Goal: Task Accomplishment & Management: Manage account settings

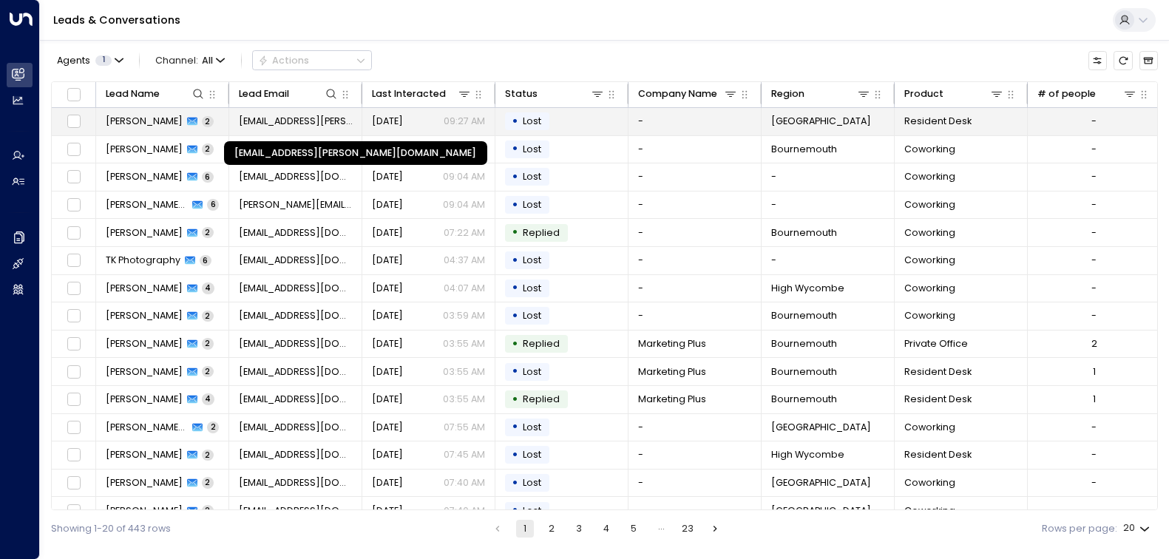
click at [302, 117] on span "[EMAIL_ADDRESS][PERSON_NAME][DOMAIN_NAME]" at bounding box center [296, 121] width 114 height 13
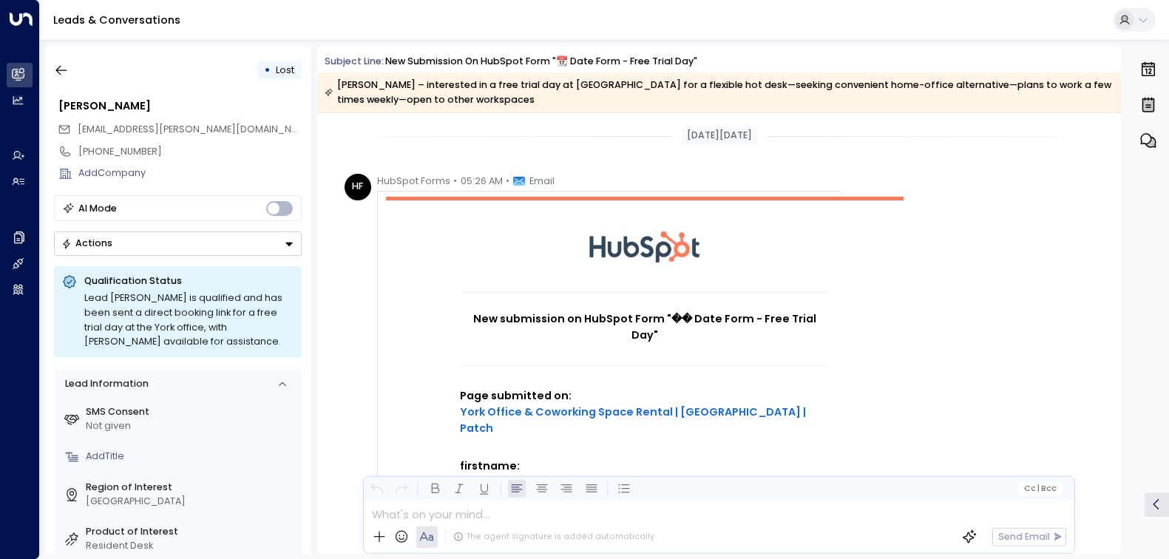
scroll to position [1242, 0]
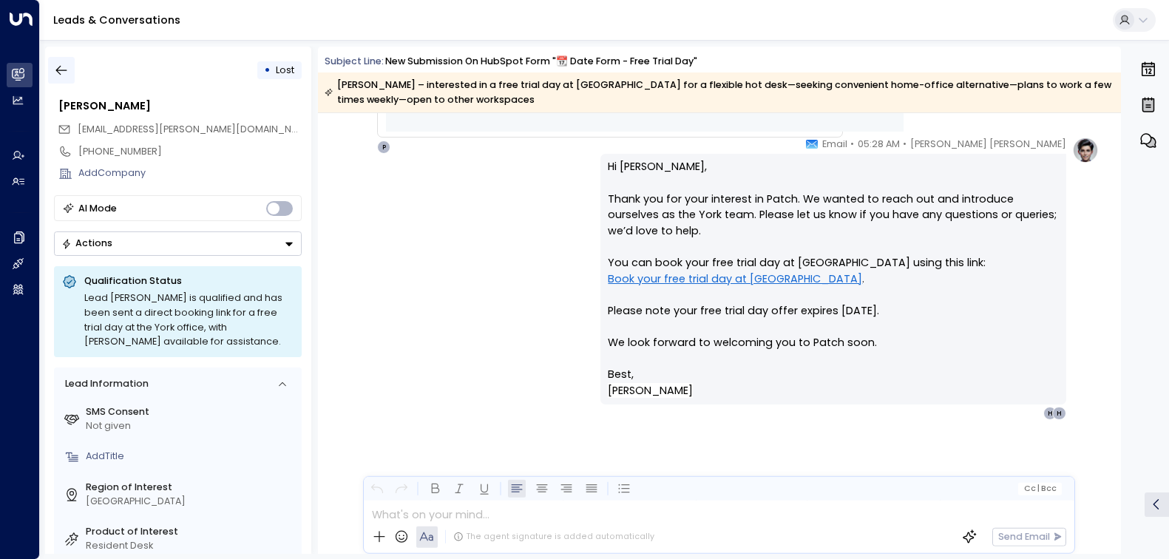
click at [64, 72] on icon "button" at bounding box center [61, 70] width 15 height 15
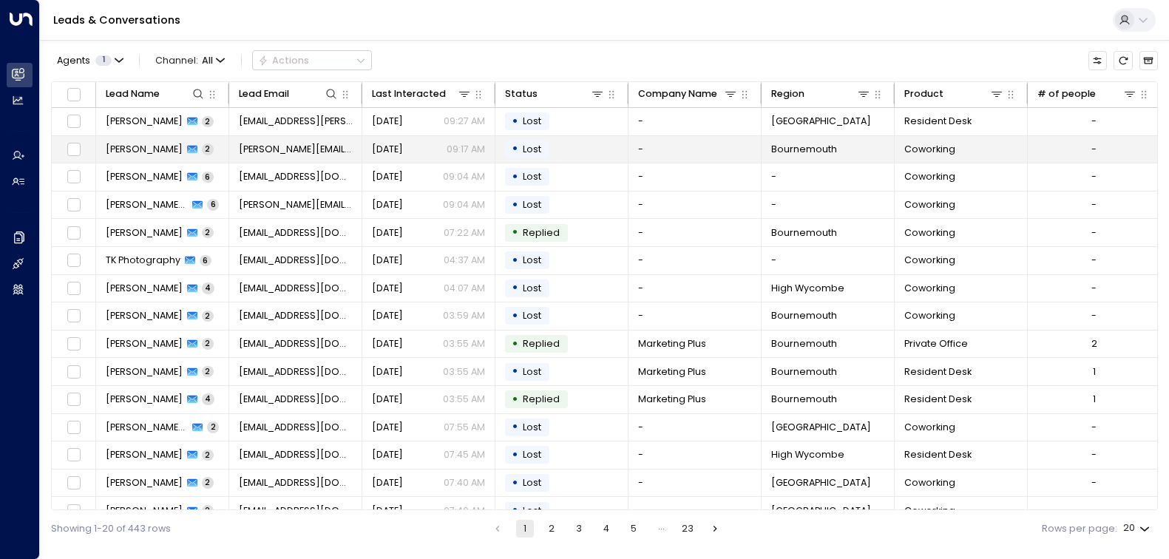
click at [128, 152] on span "[PERSON_NAME]" at bounding box center [144, 149] width 77 height 13
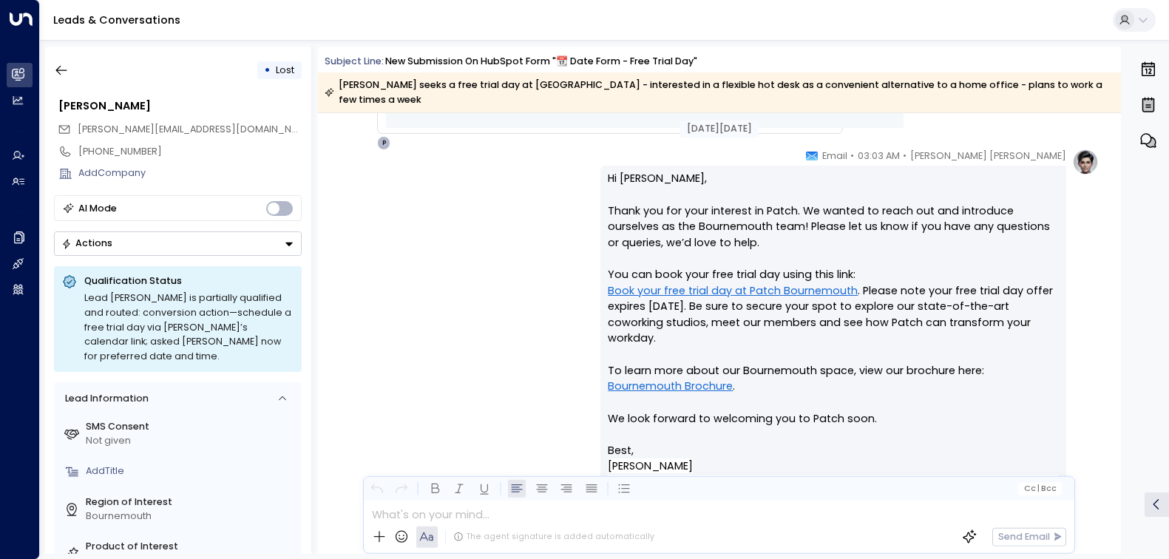
scroll to position [1212, 0]
click at [67, 61] on button "button" at bounding box center [61, 70] width 27 height 27
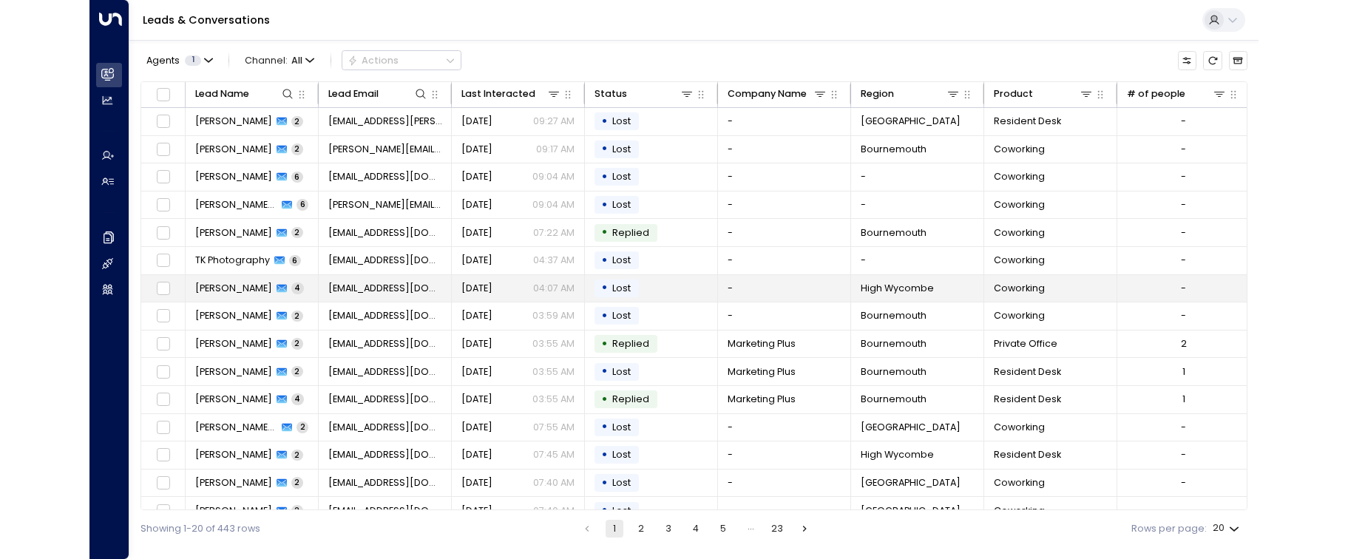
scroll to position [157, 0]
